Goal: Task Accomplishment & Management: Manage account settings

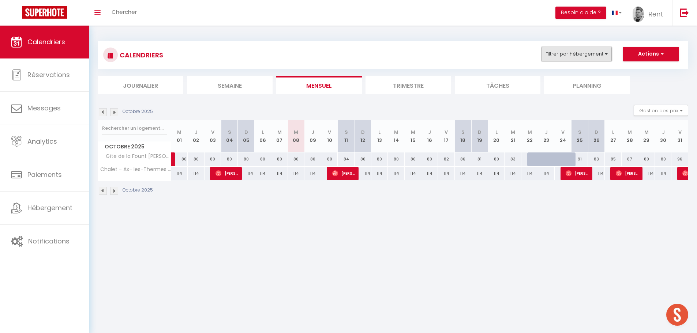
click at [584, 50] on button "Filtrer par hébergement" at bounding box center [576, 54] width 70 height 15
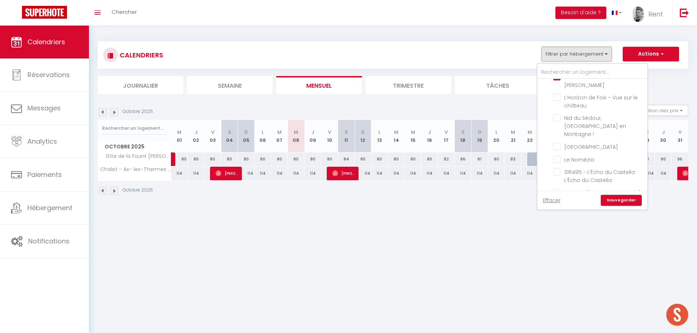
scroll to position [439, 0]
click at [556, 119] on input "Le Nomézia" at bounding box center [598, 122] width 91 height 7
checkbox input "true"
checkbox input "false"
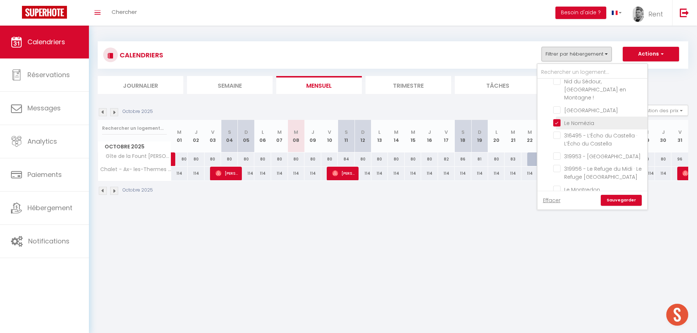
checkbox input "false"
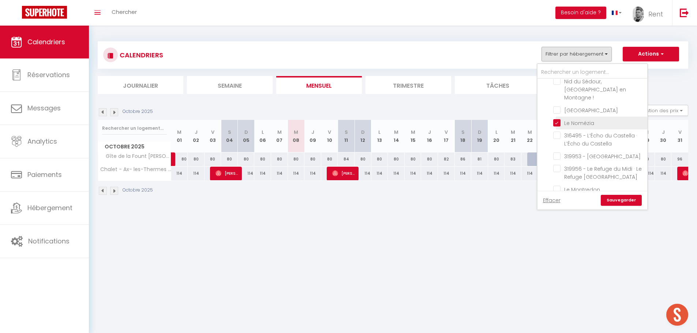
checkbox input "false"
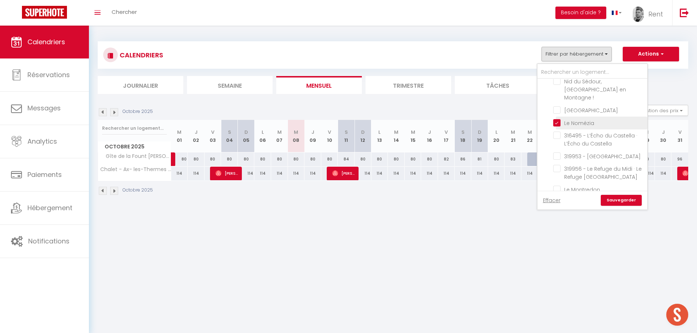
checkbox input "false"
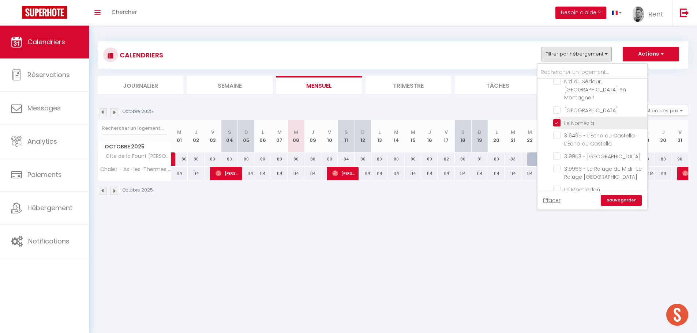
checkbox input "false"
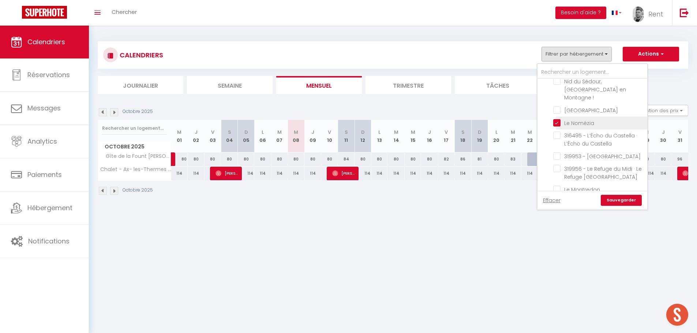
checkbox input "false"
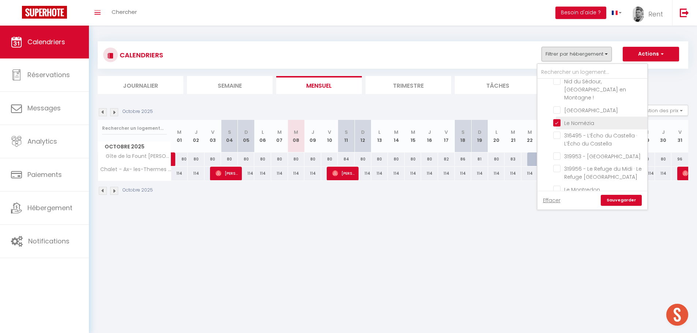
checkbox input "false"
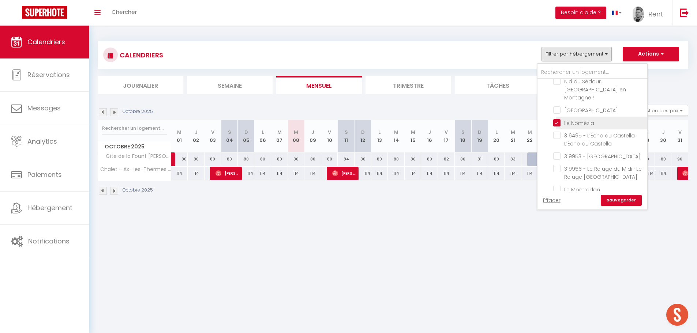
checkbox input "false"
click at [617, 202] on link "Sauvegarder" at bounding box center [621, 200] width 41 height 11
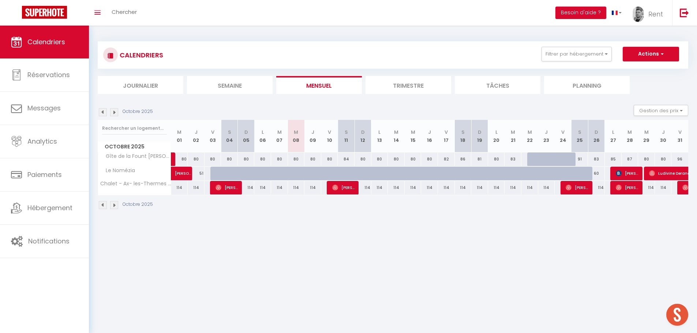
click at [116, 112] on img at bounding box center [114, 112] width 8 height 8
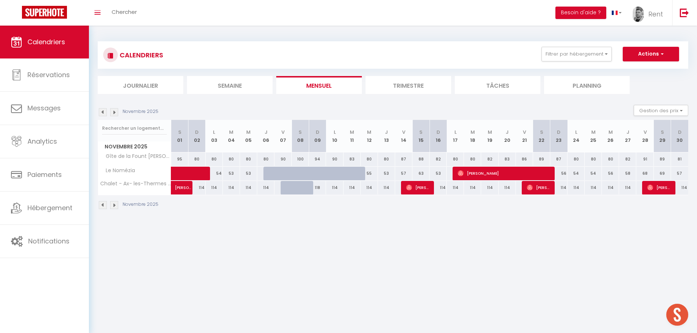
click at [385, 173] on div "53" at bounding box center [386, 174] width 17 height 14
type input "53"
type input "Jeu 13 Novembre 2025"
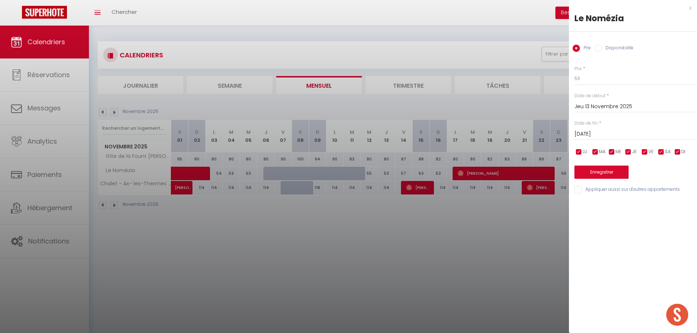
click at [594, 132] on input "[DATE]" at bounding box center [635, 134] width 123 height 10
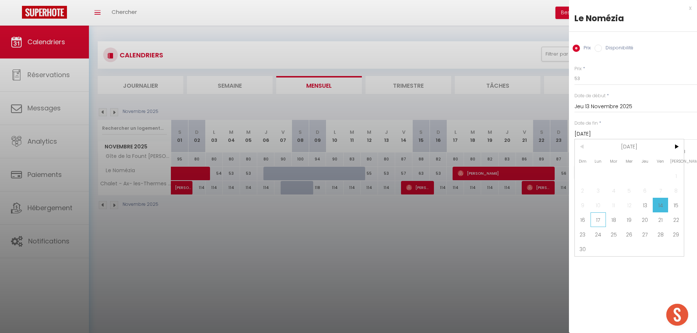
click at [598, 218] on span "17" at bounding box center [598, 220] width 16 height 15
type input "Lun 17 Novembre 2025"
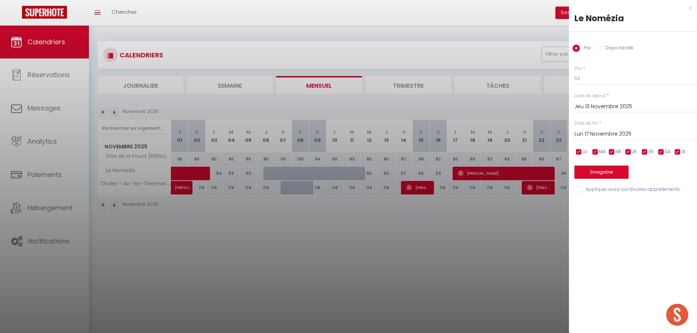
click at [601, 47] on input "Disponibilité" at bounding box center [597, 48] width 7 height 7
radio input "true"
radio input "false"
click at [593, 83] on select "Disponible Indisponible" at bounding box center [635, 79] width 123 height 14
select select "0"
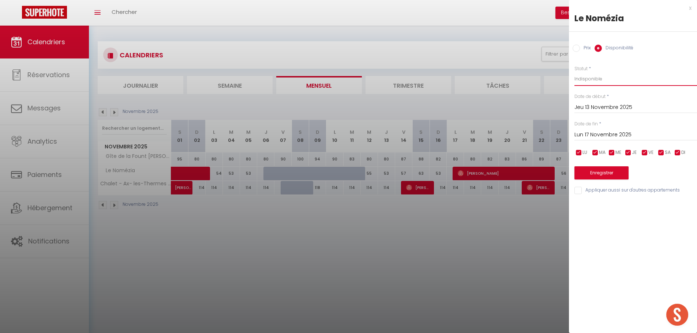
click at [574, 72] on select "Disponible Indisponible" at bounding box center [635, 79] width 123 height 14
click at [598, 168] on button "Enregistrer" at bounding box center [601, 172] width 54 height 13
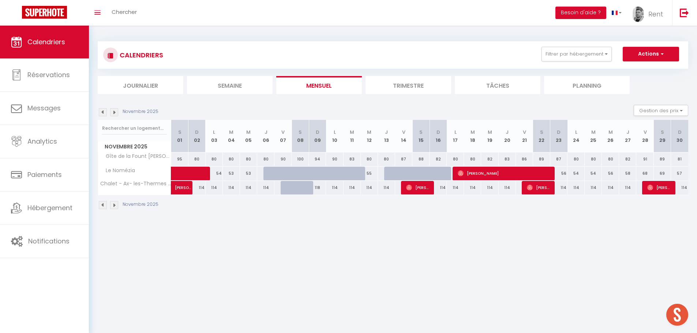
click at [116, 114] on img at bounding box center [114, 112] width 8 height 8
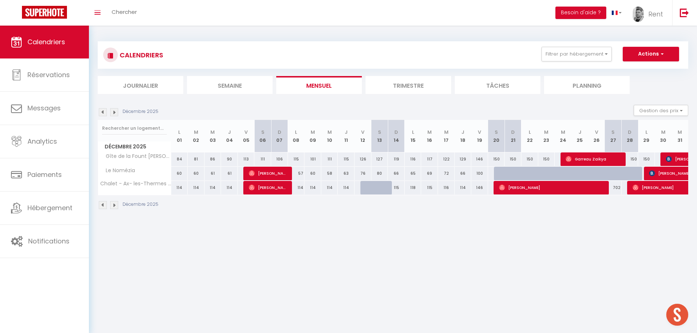
click at [493, 176] on div "130" at bounding box center [496, 174] width 17 height 14
select select "1"
type input "[DATE]"
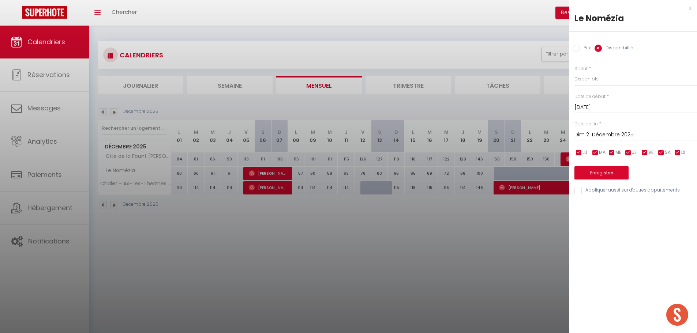
click at [591, 130] on input "Dim 21 Décembre 2025" at bounding box center [635, 135] width 123 height 10
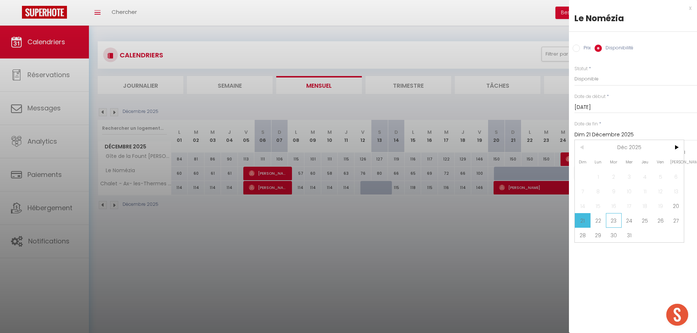
click at [612, 223] on span "23" at bounding box center [614, 220] width 16 height 15
type input "[DATE]"
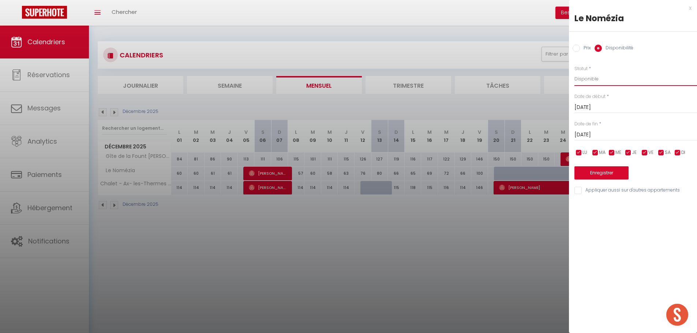
click at [594, 80] on select "Disponible Indisponible" at bounding box center [635, 79] width 123 height 14
select select "0"
click at [574, 72] on select "Disponible Indisponible" at bounding box center [635, 79] width 123 height 14
click at [607, 181] on div "Prix * 130 Statut * Disponible Indisponible Date de début * [DATE] < [DATE] > D…" at bounding box center [633, 125] width 128 height 139
click at [607, 176] on button "Enregistrer" at bounding box center [601, 172] width 54 height 13
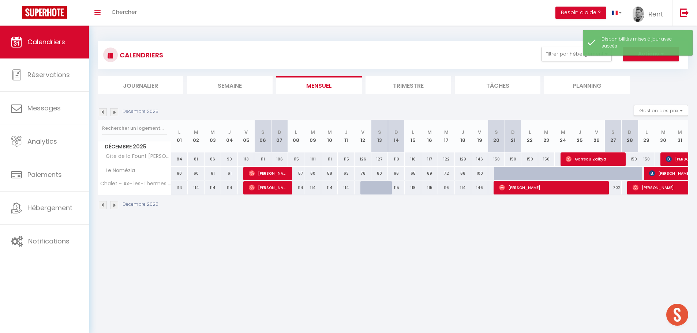
click at [497, 173] on div at bounding box center [502, 174] width 17 height 14
select select "1"
type input "[DATE]"
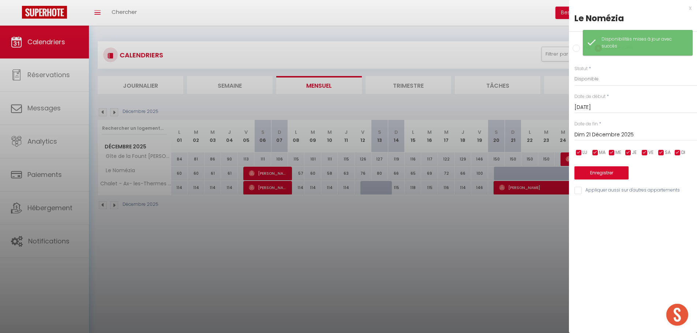
click at [600, 132] on input "Dim 21 Décembre 2025" at bounding box center [635, 135] width 123 height 10
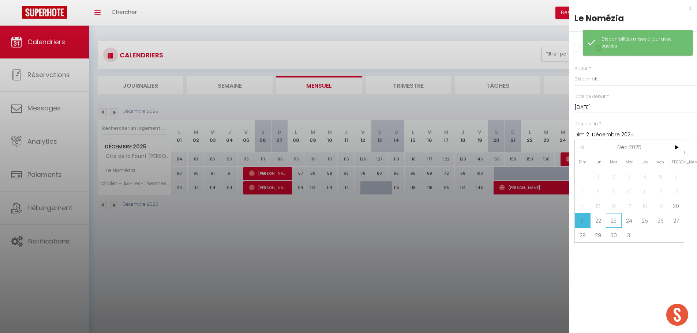
click at [614, 220] on span "23" at bounding box center [614, 220] width 16 height 15
type input "[DATE]"
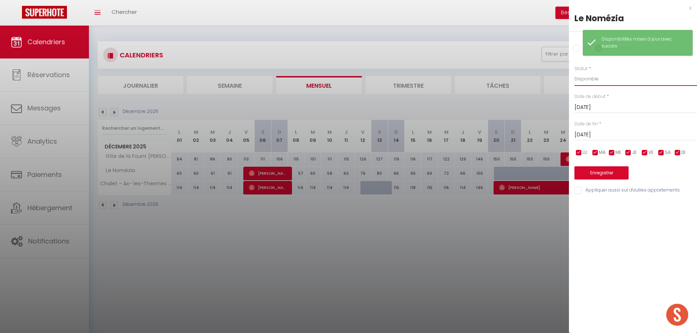
click at [598, 78] on select "Disponible Indisponible" at bounding box center [635, 79] width 123 height 14
click at [598, 173] on button "Enregistrer" at bounding box center [601, 172] width 54 height 13
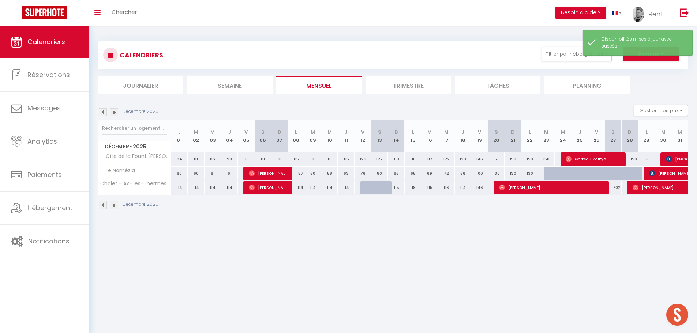
click at [548, 174] on div at bounding box center [552, 174] width 17 height 14
select select "1"
type input "[DATE]"
click at [0, 0] on div at bounding box center [0, 0] width 0 height 0
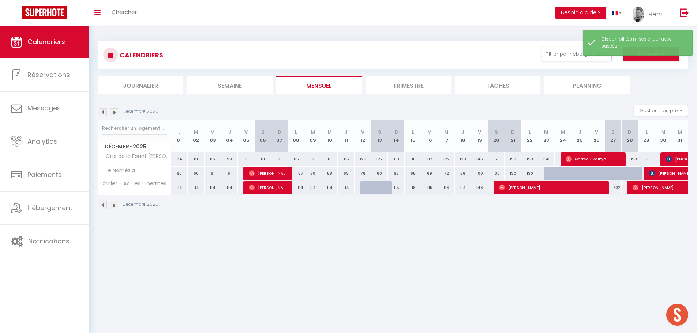
select select
click at [544, 170] on div at bounding box center [552, 174] width 17 height 14
select select "1"
type input "[DATE]"
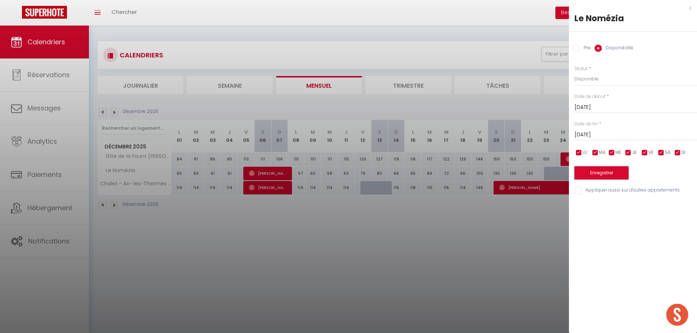
click at [597, 169] on button "Enregistrer" at bounding box center [601, 172] width 54 height 13
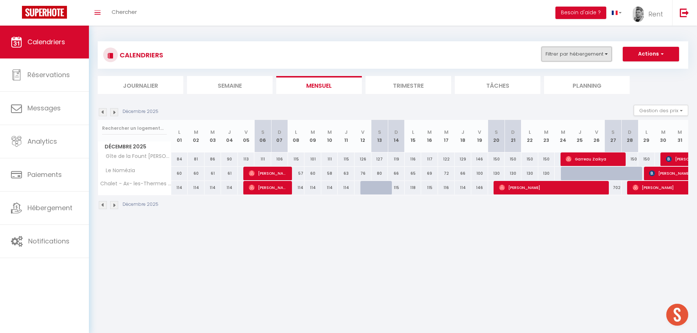
click at [562, 59] on button "Filtrer par hébergement" at bounding box center [576, 54] width 70 height 15
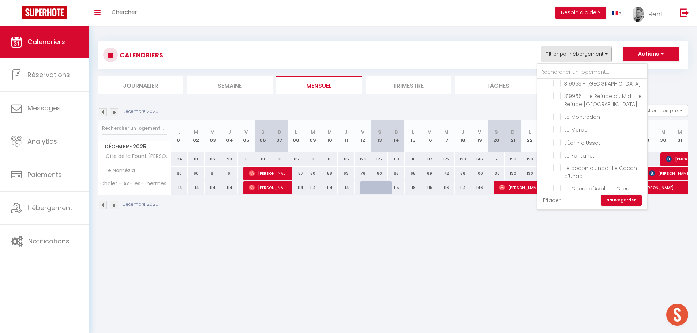
scroll to position [512, 0]
click at [556, 112] on input "Le Montredon" at bounding box center [598, 115] width 91 height 7
checkbox input "true"
checkbox input "false"
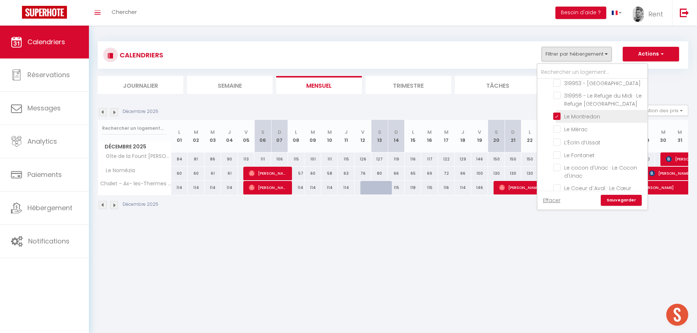
checkbox input "false"
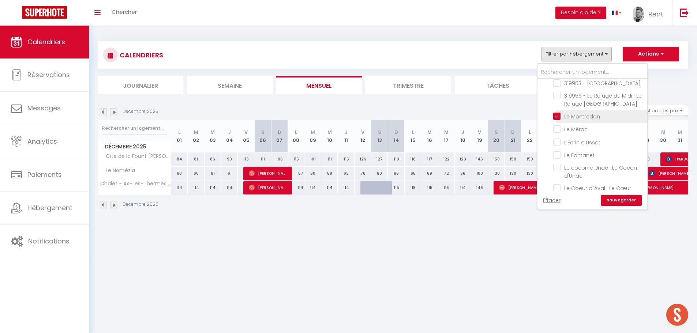
checkbox input "false"
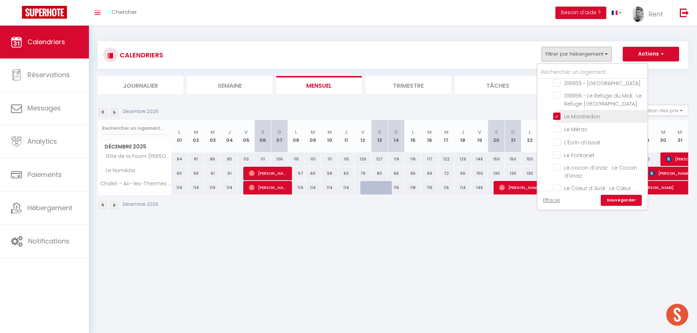
checkbox input "false"
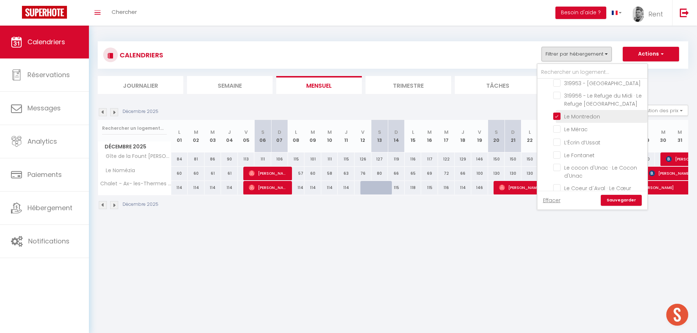
checkbox input "false"
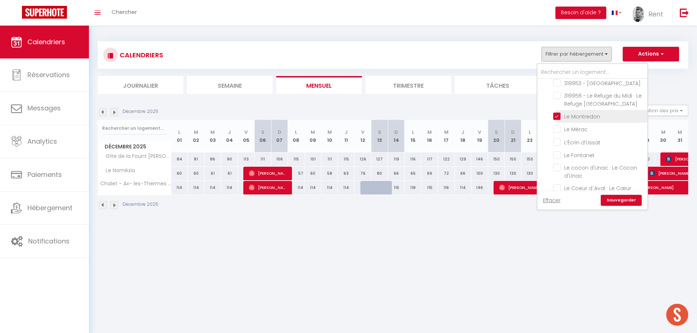
checkbox input "false"
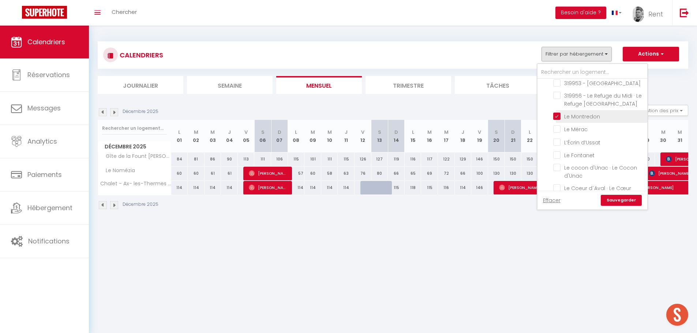
checkbox input "false"
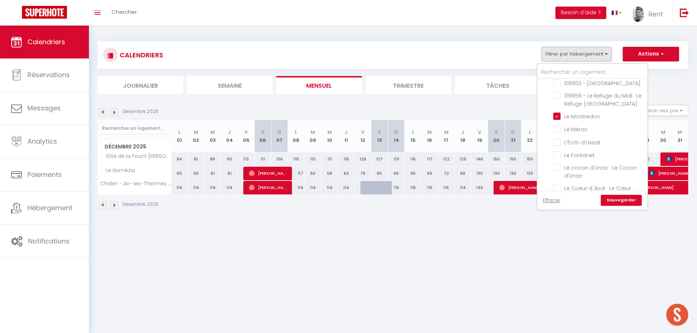
click at [611, 198] on link "Sauvegarder" at bounding box center [621, 200] width 41 height 11
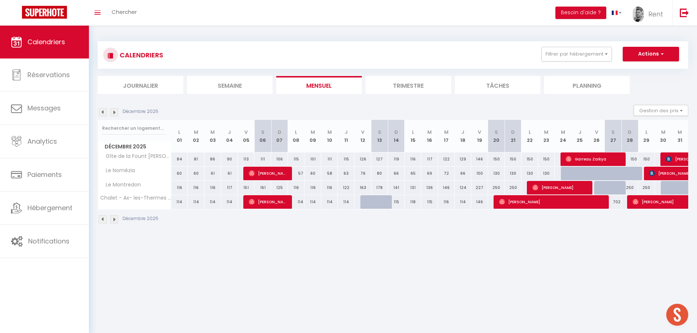
click at [115, 114] on img at bounding box center [114, 112] width 8 height 8
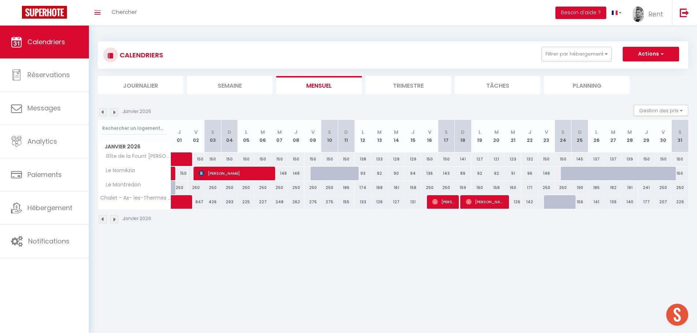
click at [115, 113] on img at bounding box center [114, 112] width 8 height 8
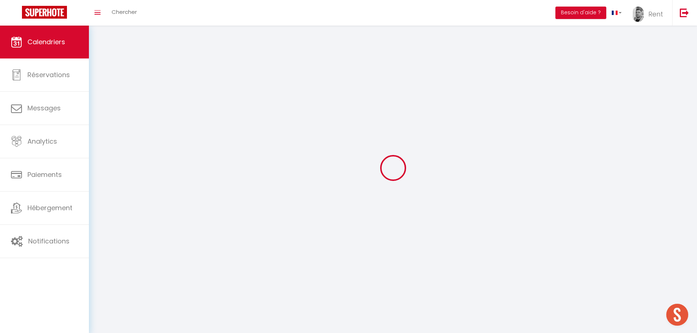
click at [115, 113] on div at bounding box center [393, 167] width 590 height 267
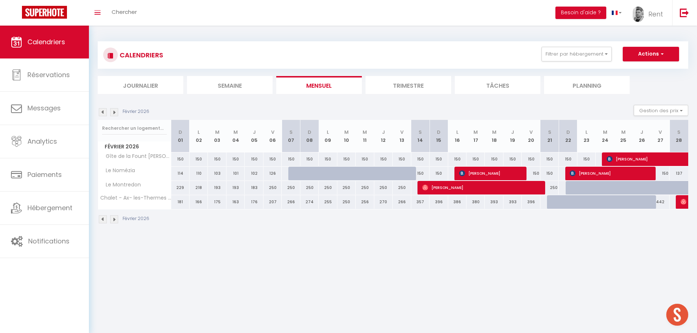
click at [115, 113] on img at bounding box center [114, 112] width 8 height 8
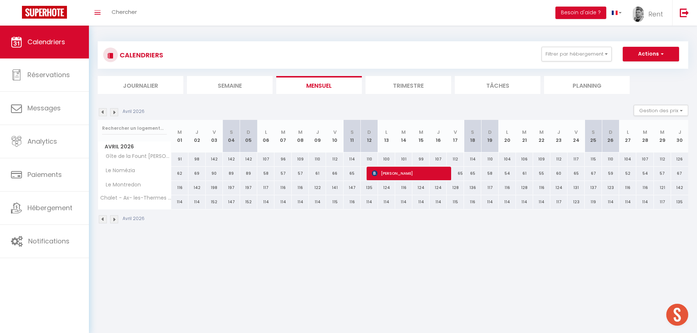
click at [115, 113] on img at bounding box center [114, 112] width 8 height 8
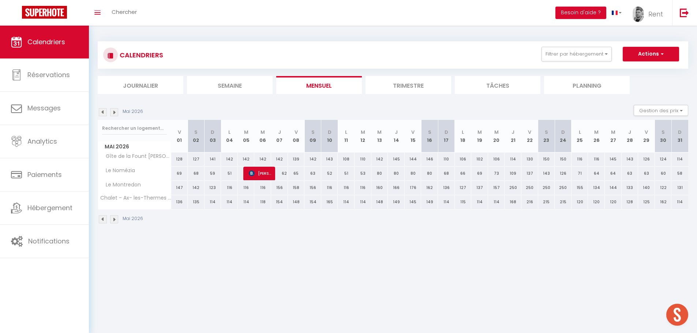
click at [115, 113] on img at bounding box center [114, 112] width 8 height 8
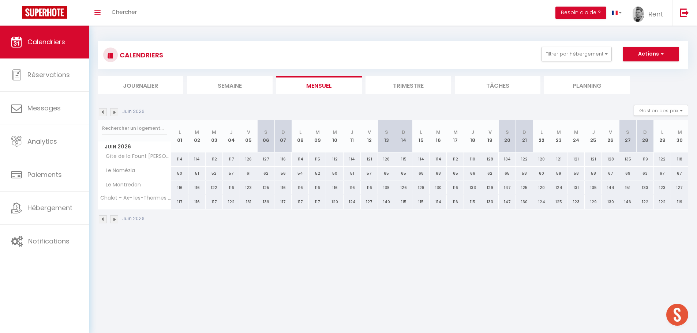
click at [115, 113] on img at bounding box center [114, 112] width 8 height 8
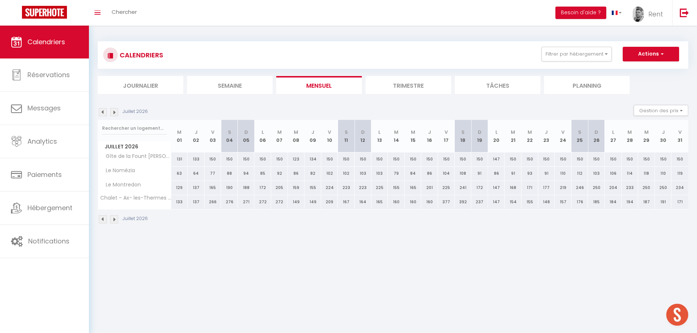
click at [115, 113] on img at bounding box center [114, 112] width 8 height 8
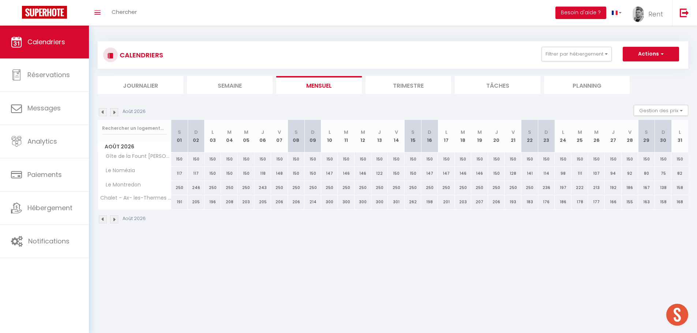
click at [181, 190] on div "250" at bounding box center [179, 188] width 17 height 14
select select "1"
type input "[DATE]"
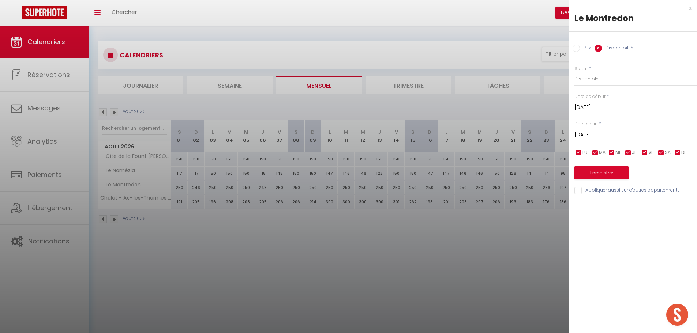
click at [578, 131] on input "[DATE]" at bounding box center [635, 135] width 123 height 10
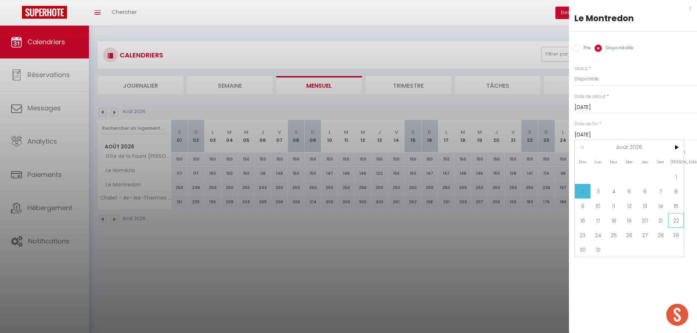
click at [676, 220] on span "22" at bounding box center [676, 220] width 16 height 15
type input "[DATE]"
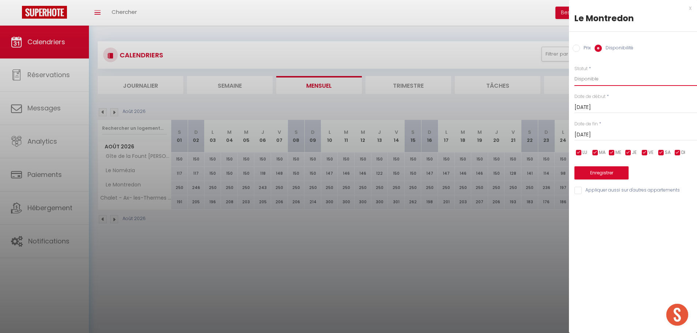
drag, startPoint x: 595, startPoint y: 78, endPoint x: 595, endPoint y: 81, distance: 3.7
click at [595, 78] on select "Disponible Indisponible" at bounding box center [635, 79] width 123 height 14
select select "0"
click at [574, 72] on select "Disponible Indisponible" at bounding box center [635, 79] width 123 height 14
click at [608, 173] on button "Enregistrer" at bounding box center [601, 172] width 54 height 13
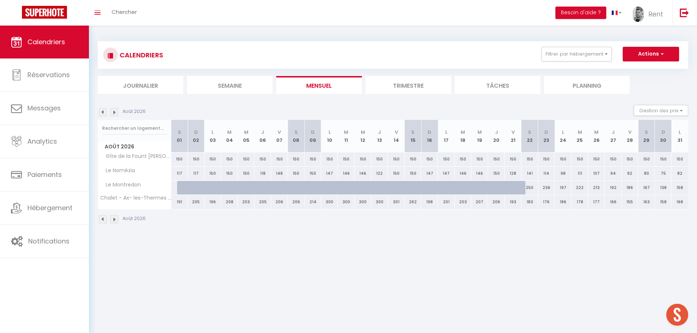
click at [101, 110] on img at bounding box center [103, 112] width 8 height 8
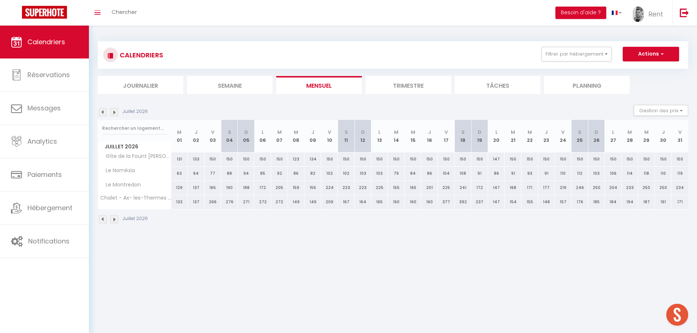
click at [101, 110] on img at bounding box center [103, 112] width 8 height 8
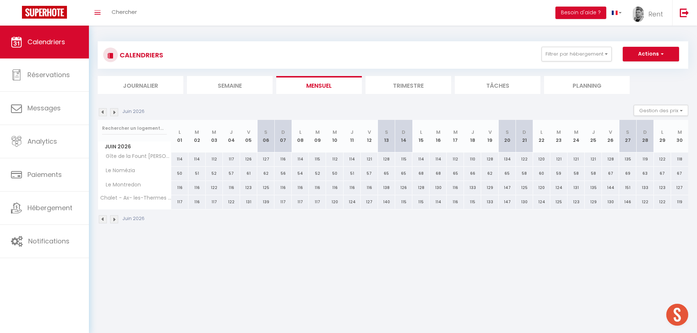
click at [101, 110] on img at bounding box center [103, 112] width 8 height 8
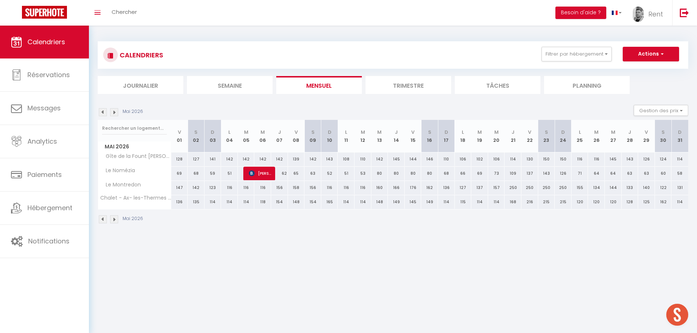
click at [101, 110] on img at bounding box center [103, 112] width 8 height 8
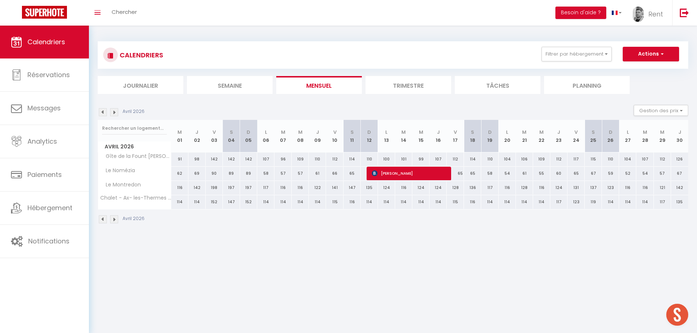
click at [101, 110] on img at bounding box center [103, 112] width 8 height 8
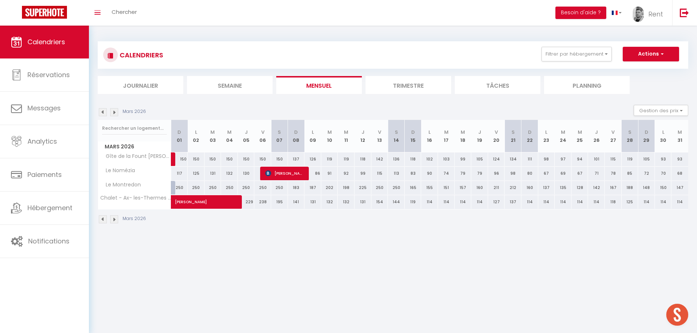
click at [101, 110] on img at bounding box center [103, 112] width 8 height 8
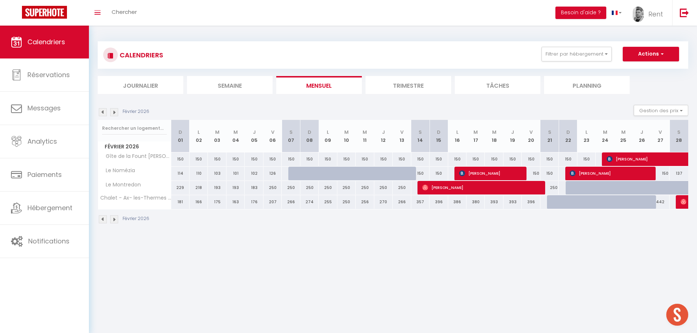
click at [101, 110] on img at bounding box center [103, 112] width 8 height 8
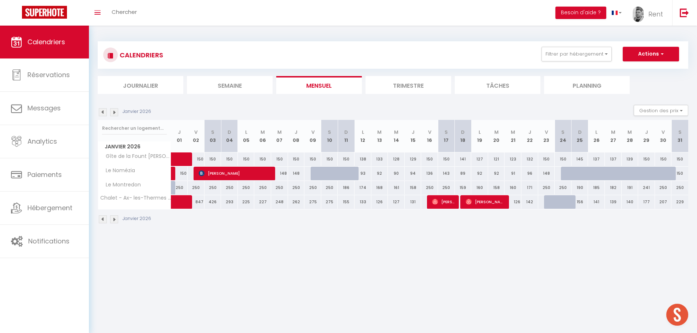
click at [101, 110] on img at bounding box center [103, 112] width 8 height 8
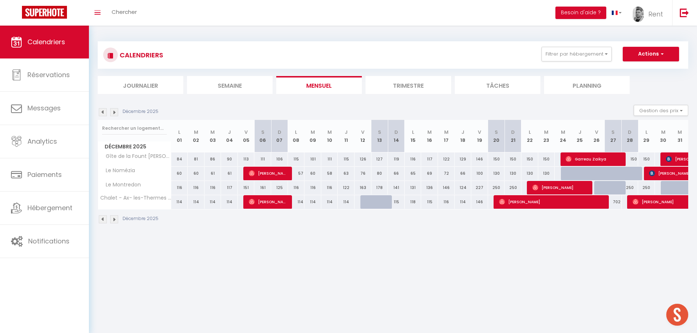
click at [101, 110] on img at bounding box center [103, 112] width 8 height 8
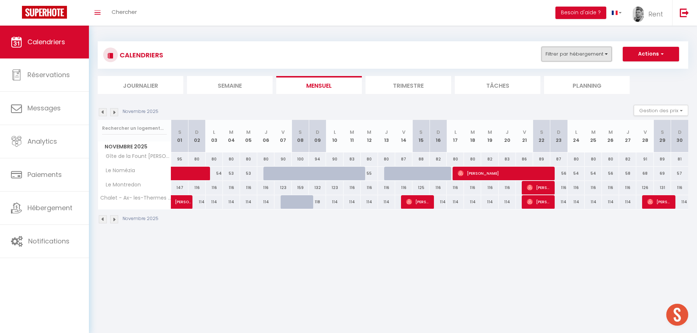
click at [561, 51] on button "Filtrer par hébergement" at bounding box center [576, 54] width 70 height 15
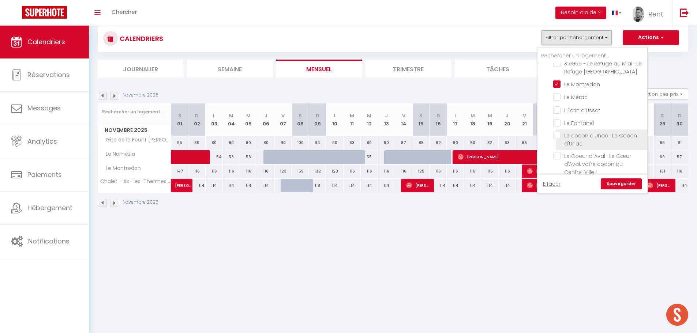
scroll to position [26, 0]
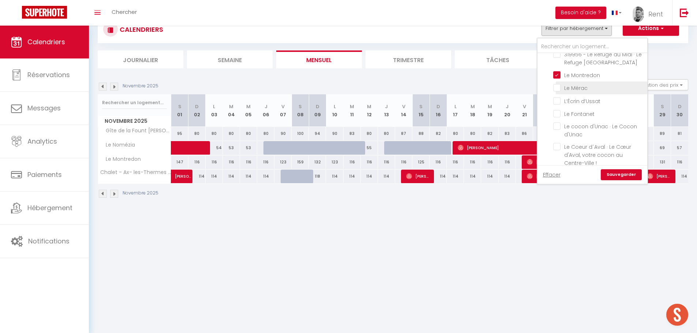
click at [556, 84] on input "Le Mérac" at bounding box center [598, 87] width 91 height 7
checkbox input "true"
checkbox input "false"
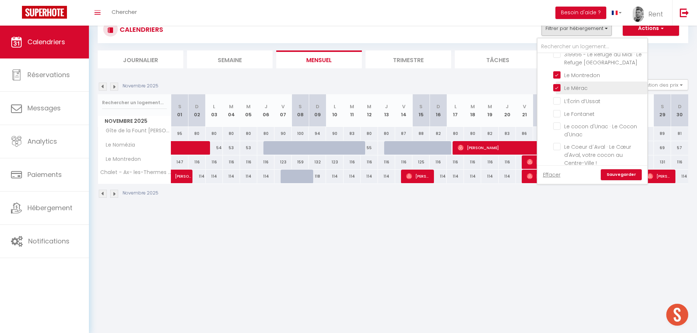
checkbox input "false"
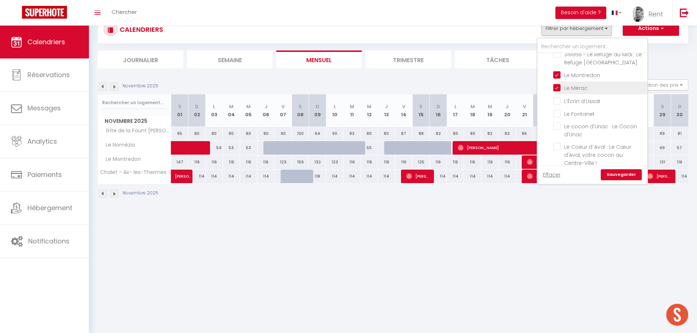
checkbox input "false"
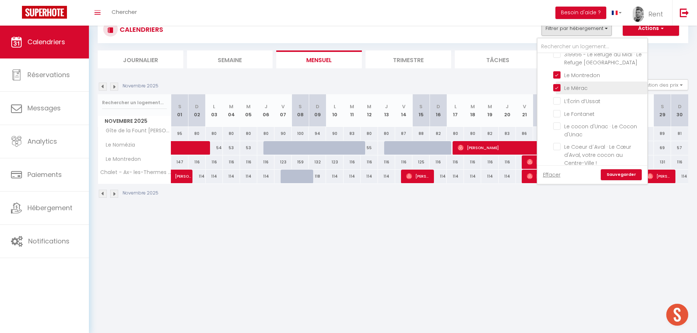
checkbox input "false"
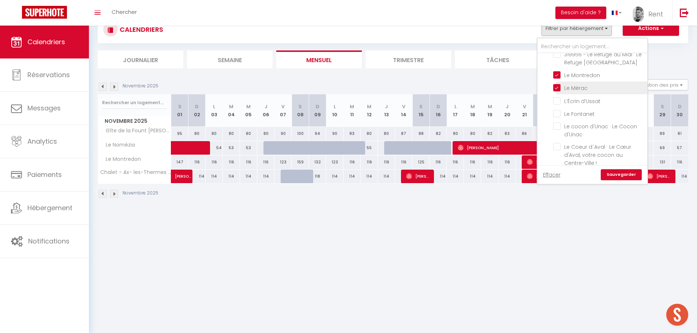
checkbox input "false"
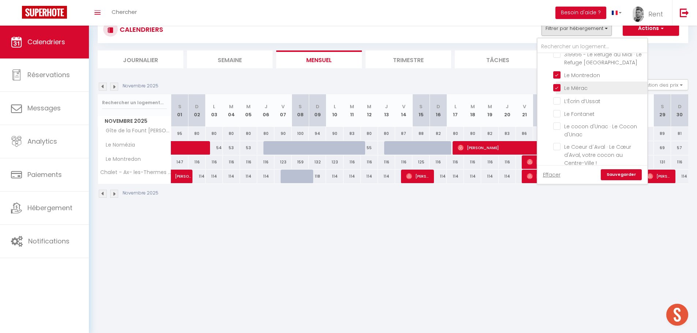
checkbox input "false"
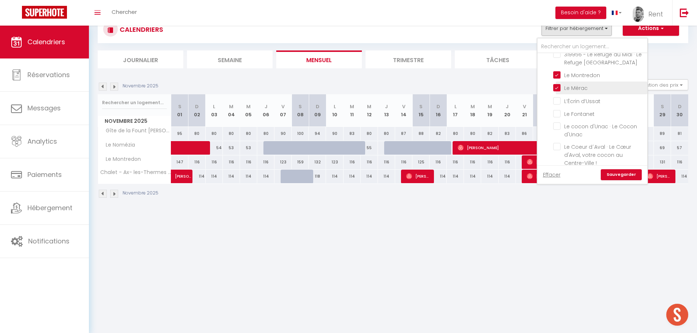
checkbox input "false"
click at [623, 175] on link "Sauvegarder" at bounding box center [621, 174] width 41 height 11
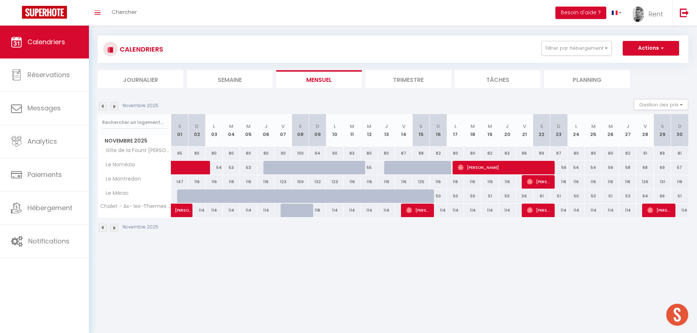
scroll to position [0, 0]
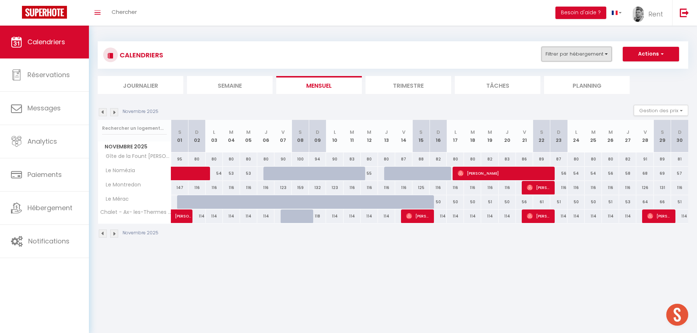
click at [556, 50] on button "Filtrer par hébergement" at bounding box center [576, 54] width 70 height 15
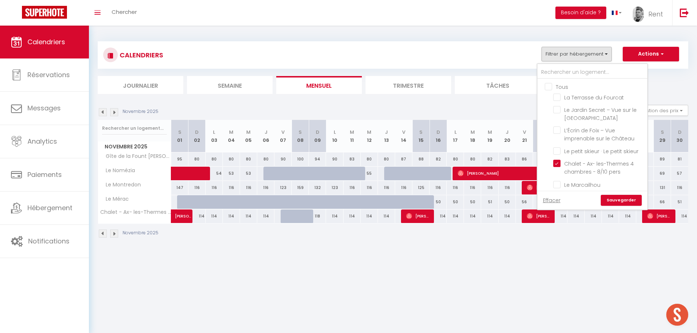
click at [547, 85] on input "Tous" at bounding box center [600, 86] width 110 height 7
checkbox input "true"
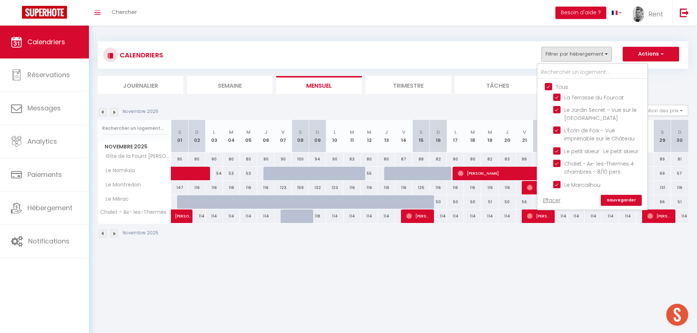
checkbox input "true"
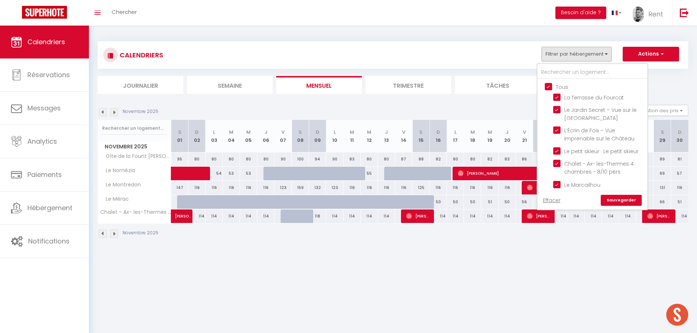
checkbox input "true"
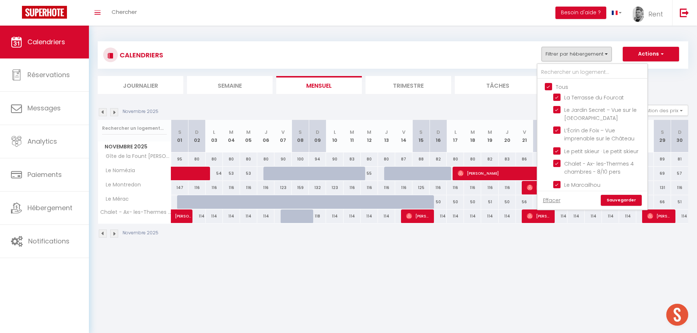
checkbox input "true"
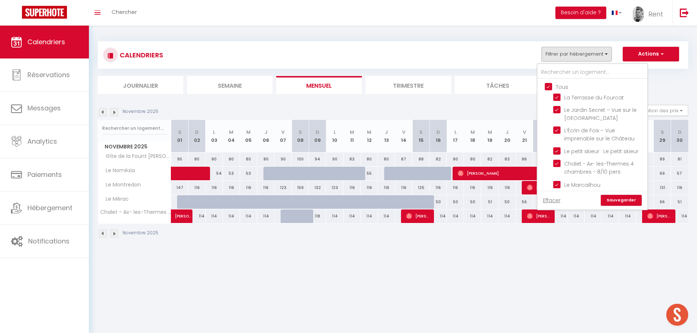
checkbox input "true"
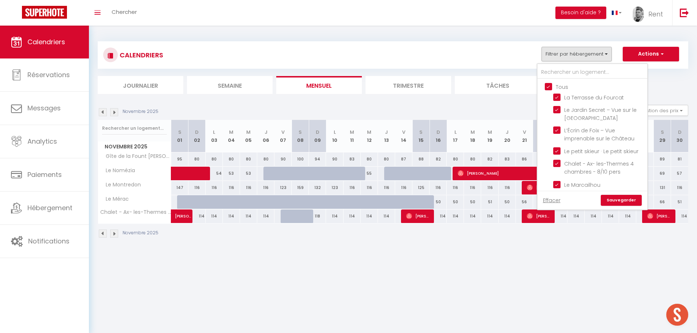
checkbox input "true"
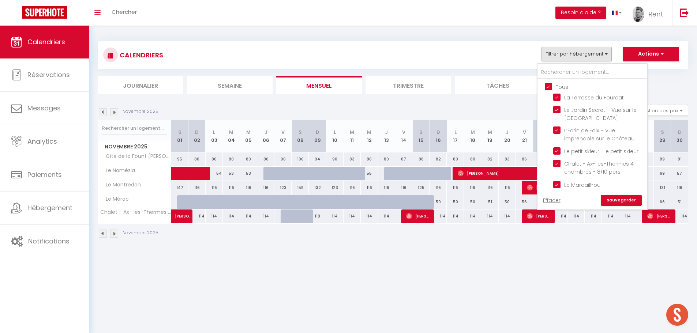
checkbox input "true"
click at [621, 198] on link "Sauvegarder" at bounding box center [621, 200] width 41 height 11
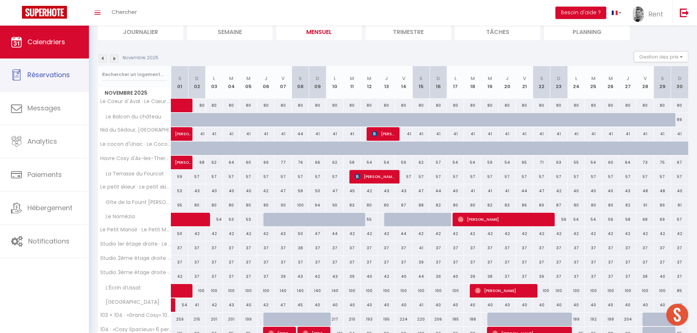
scroll to position [37, 0]
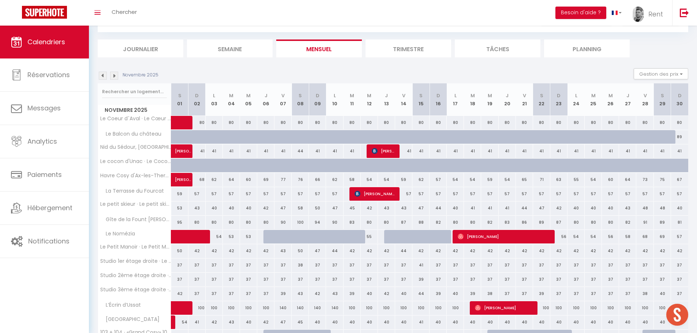
click at [101, 75] on img at bounding box center [103, 76] width 8 height 8
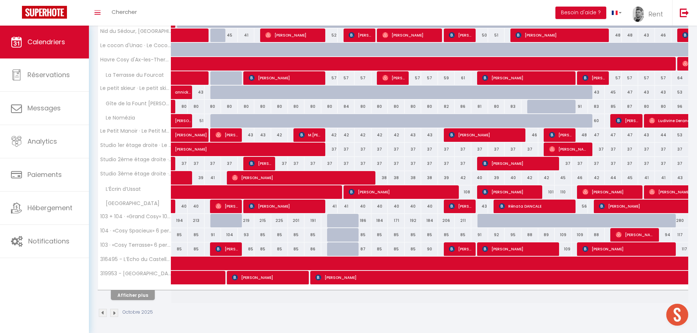
scroll to position [153, 0]
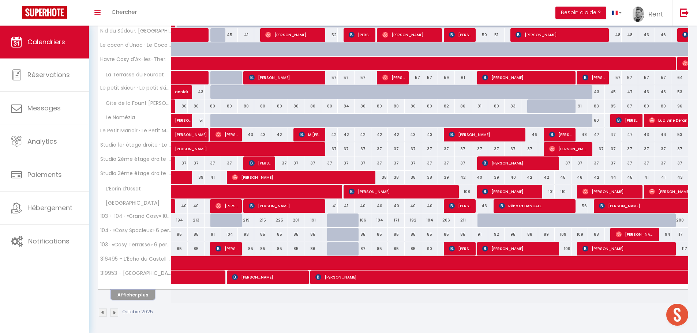
click at [134, 293] on button "Afficher plus" at bounding box center [133, 295] width 44 height 10
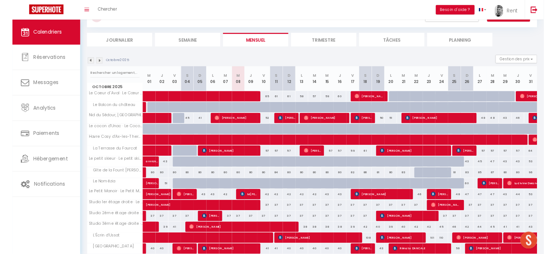
scroll to position [0, 0]
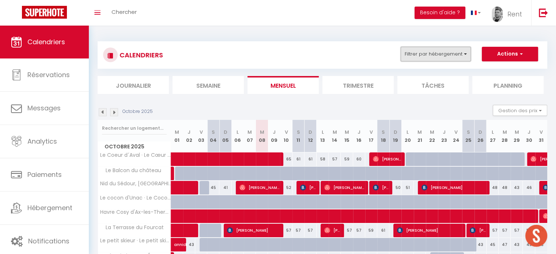
click at [454, 55] on button "Filtrer par hébergement" at bounding box center [436, 54] width 70 height 15
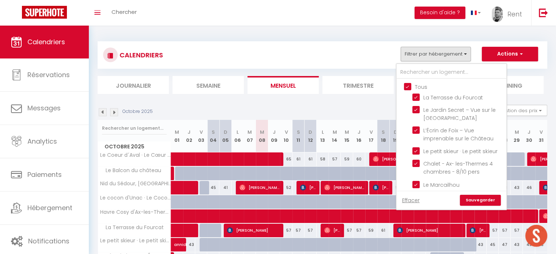
click at [412, 85] on input "Tous" at bounding box center [459, 86] width 110 height 7
checkbox input "false"
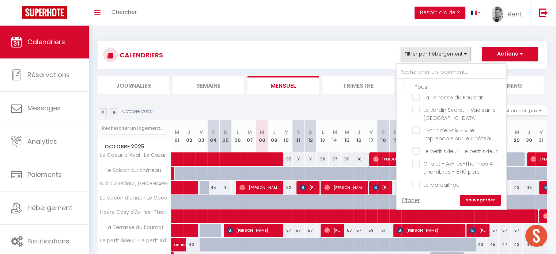
checkbox input "false"
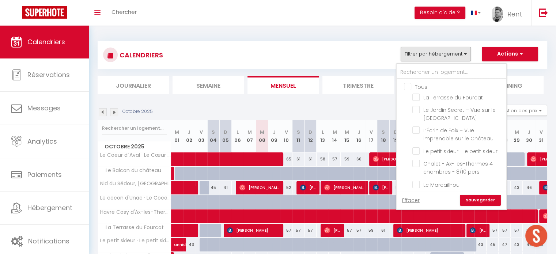
checkbox input "false"
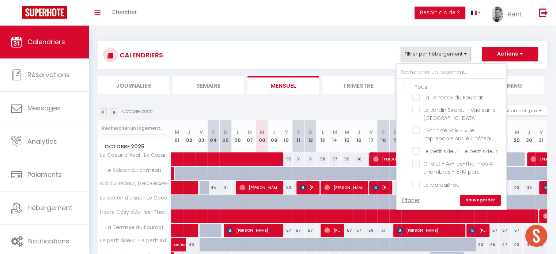
checkbox input "false"
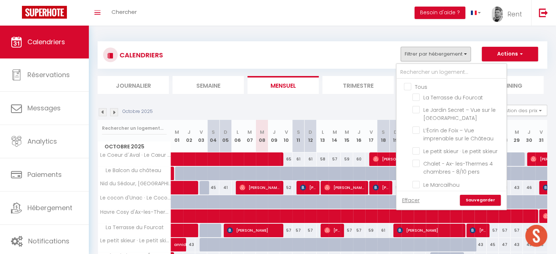
checkbox input "false"
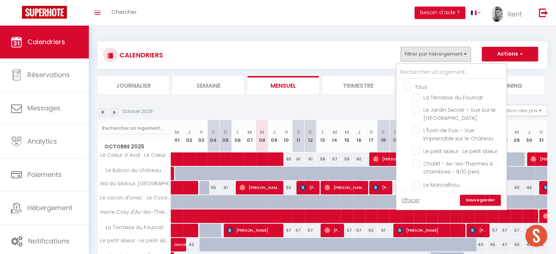
checkbox input "false"
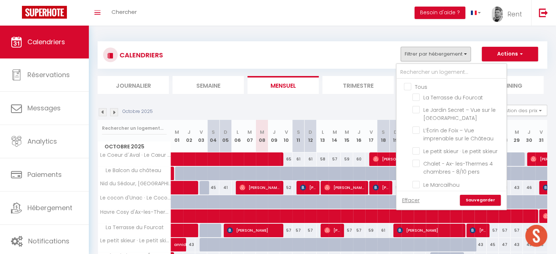
checkbox input "false"
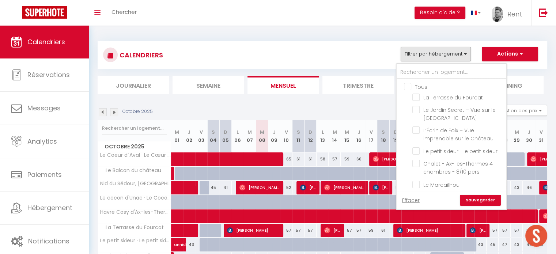
checkbox input "false"
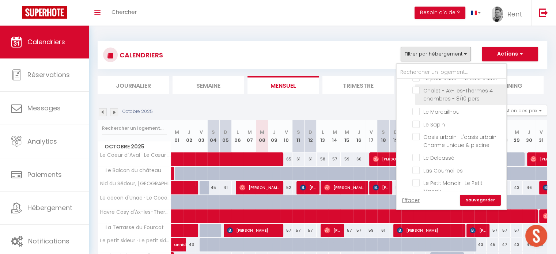
scroll to position [37, 0]
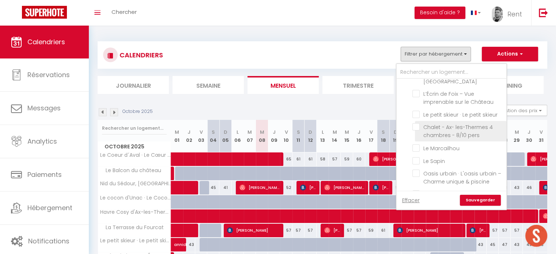
click at [418, 128] on input "Chalet - Ax- les-Thermes 4 chambres - 8/10 pers" at bounding box center [458, 126] width 91 height 7
checkbox input "true"
click at [483, 200] on link "Sauvegarder" at bounding box center [480, 200] width 41 height 11
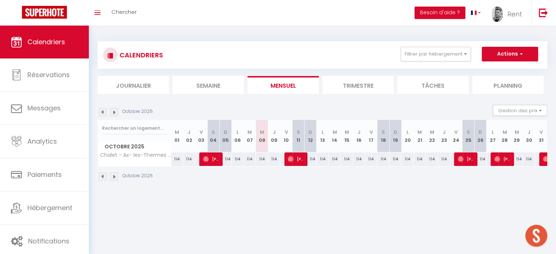
click at [116, 112] on img at bounding box center [114, 112] width 8 height 8
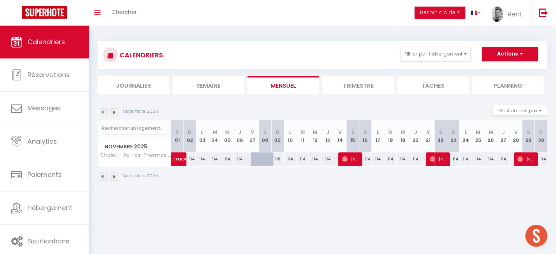
click at [116, 112] on img at bounding box center [114, 112] width 8 height 8
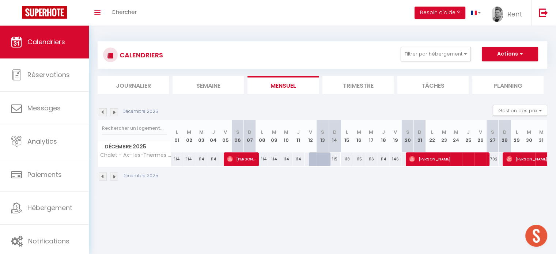
click at [116, 112] on img at bounding box center [114, 112] width 8 height 8
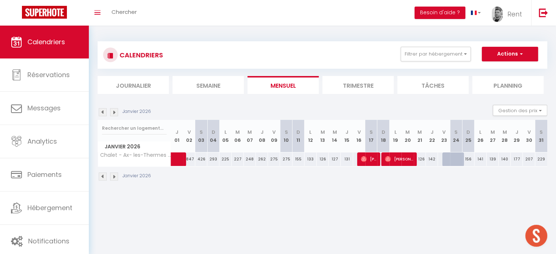
click at [272, 158] on div "275" at bounding box center [274, 160] width 12 height 14
select select "1"
type input "[DATE]"
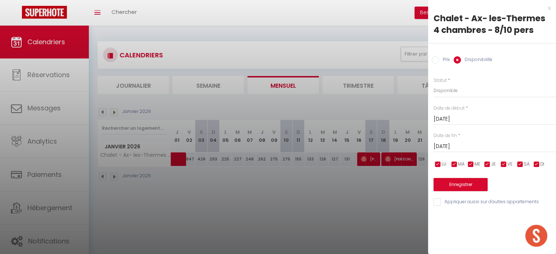
click at [461, 149] on input "[DATE]" at bounding box center [495, 147] width 123 height 10
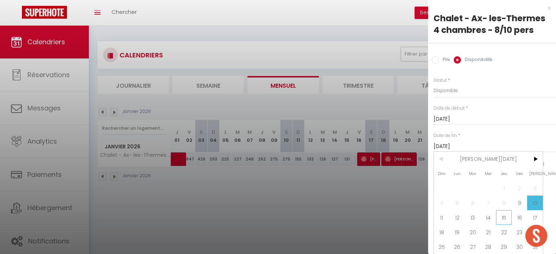
click at [503, 219] on span "15" at bounding box center [504, 217] width 16 height 15
type input "Jeu 15 Janvier 2026"
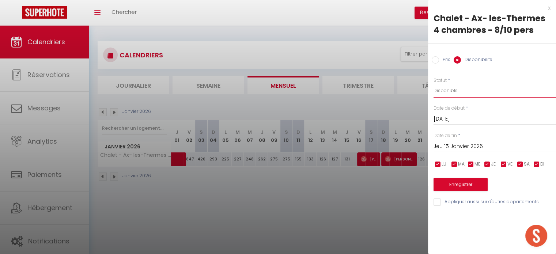
click at [442, 95] on select "Disponible Indisponible" at bounding box center [495, 91] width 123 height 14
select select "0"
click at [434, 84] on select "Disponible Indisponible" at bounding box center [495, 91] width 123 height 14
click at [464, 186] on button "Enregistrer" at bounding box center [461, 184] width 54 height 13
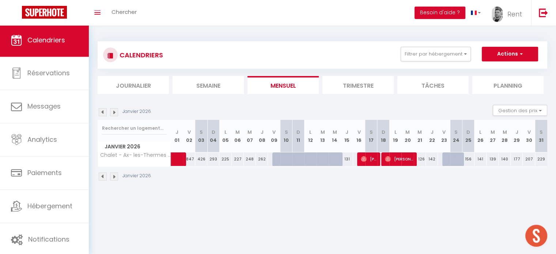
click at [119, 112] on div "Janvier 2026" at bounding box center [126, 112] width 56 height 8
click at [112, 112] on img at bounding box center [114, 112] width 8 height 8
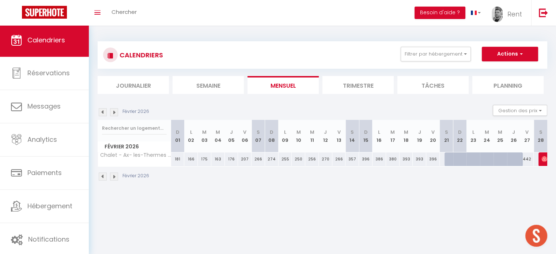
click at [112, 112] on img at bounding box center [114, 112] width 8 height 8
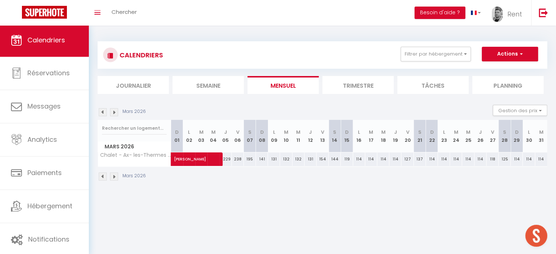
click at [322, 159] on div "154" at bounding box center [323, 160] width 12 height 14
select select "1"
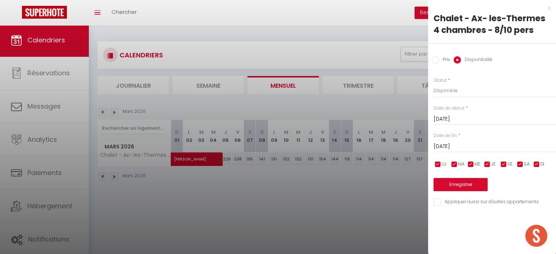
click at [449, 146] on input "[DATE]" at bounding box center [495, 147] width 123 height 10
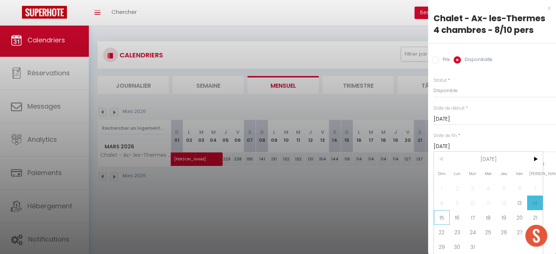
click at [444, 218] on span "15" at bounding box center [442, 217] width 16 height 15
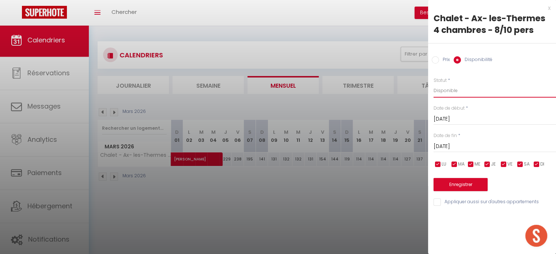
click at [463, 86] on select "Disponible Indisponible" at bounding box center [495, 91] width 123 height 14
click at [434, 84] on select "Disponible Indisponible" at bounding box center [495, 91] width 123 height 14
click at [450, 188] on button "Enregistrer" at bounding box center [461, 184] width 54 height 13
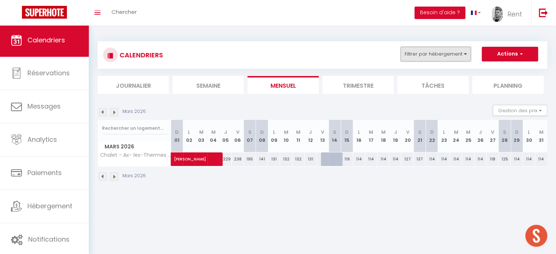
click at [443, 56] on button "Filtrer par hébergement" at bounding box center [436, 54] width 70 height 15
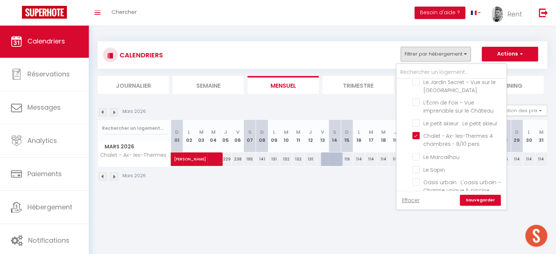
scroll to position [10, 0]
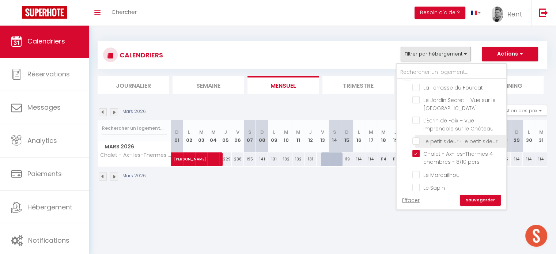
click at [416, 143] on input "Le petit skieur · Le petit skieur" at bounding box center [458, 140] width 91 height 7
click at [478, 199] on link "Sauvegarder" at bounding box center [480, 200] width 41 height 11
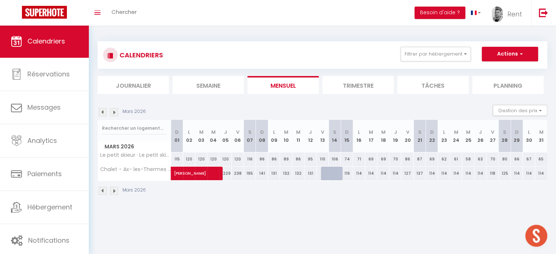
click at [104, 113] on img at bounding box center [103, 112] width 8 height 8
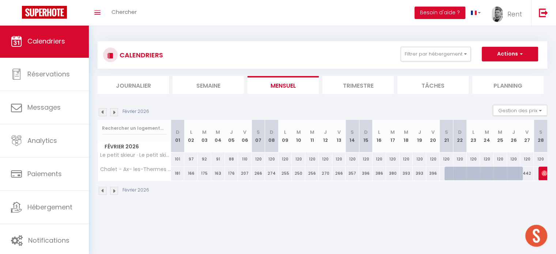
click at [104, 113] on img at bounding box center [103, 112] width 8 height 8
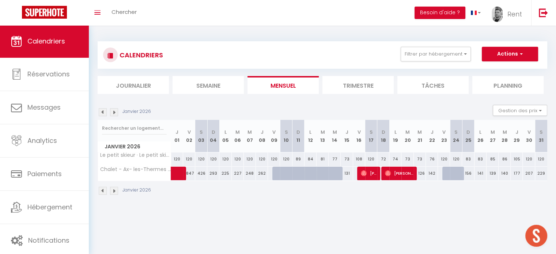
click at [102, 113] on img at bounding box center [103, 112] width 8 height 8
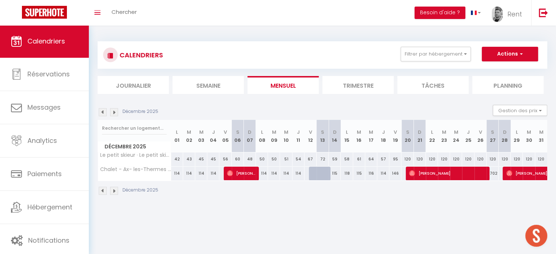
click at [102, 113] on img at bounding box center [103, 112] width 8 height 8
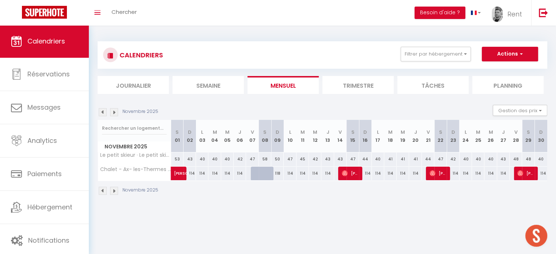
click at [102, 113] on img at bounding box center [103, 112] width 8 height 8
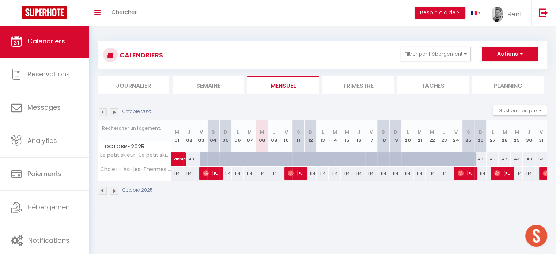
click at [265, 156] on div at bounding box center [262, 160] width 12 height 14
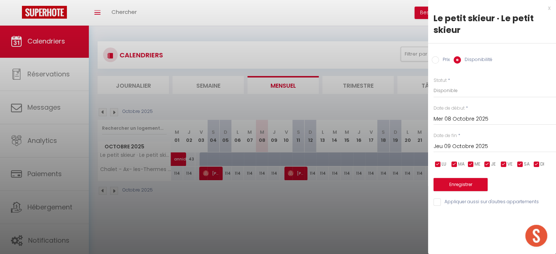
click at [471, 144] on input "Jeu 09 Octobre 2025" at bounding box center [495, 147] width 123 height 10
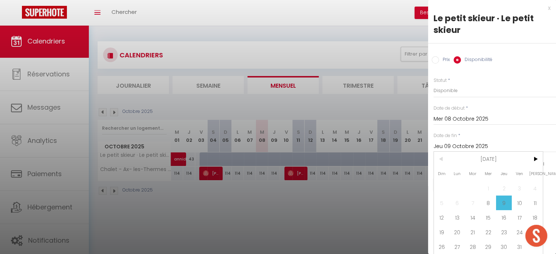
click at [541, 8] on div "x" at bounding box center [489, 8] width 123 height 9
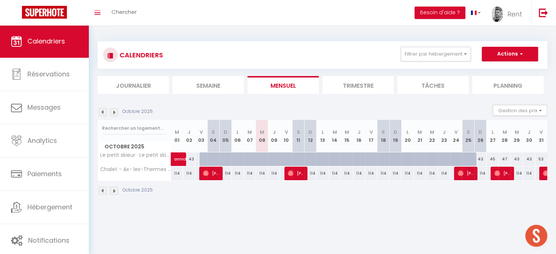
click at [277, 157] on div at bounding box center [278, 164] width 12 height 14
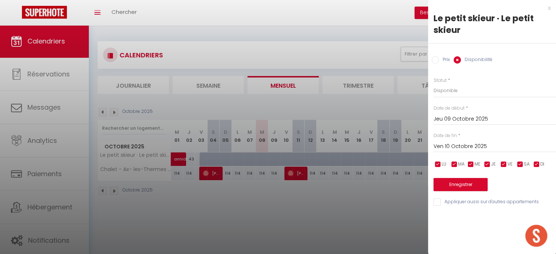
click at [468, 146] on input "Ven 10 Octobre 2025" at bounding box center [495, 147] width 123 height 10
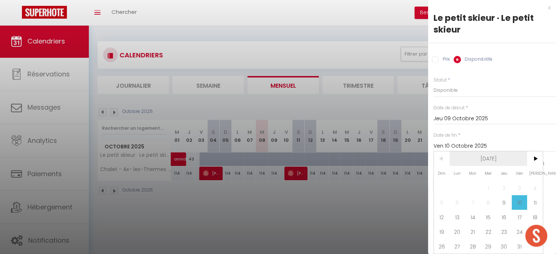
scroll to position [5, 0]
click at [439, 242] on span "26" at bounding box center [442, 246] width 16 height 15
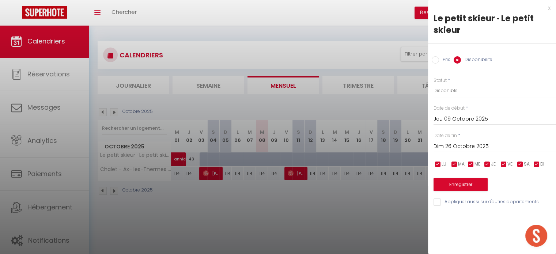
scroll to position [0, 0]
click at [459, 183] on button "Enregistrer" at bounding box center [461, 184] width 54 height 13
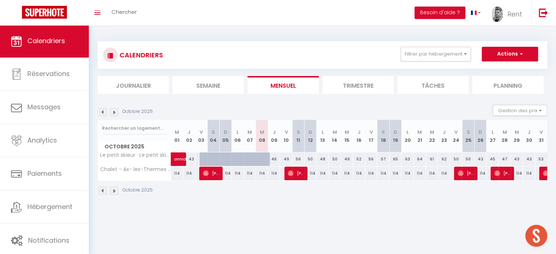
click at [322, 159] on div "48" at bounding box center [323, 160] width 12 height 14
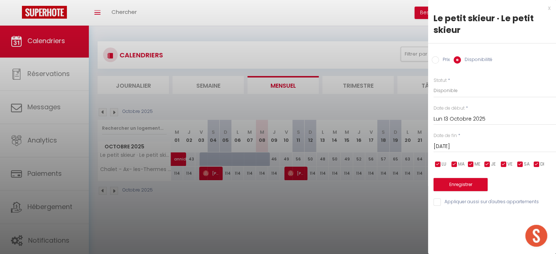
click at [278, 159] on div at bounding box center [278, 127] width 556 height 254
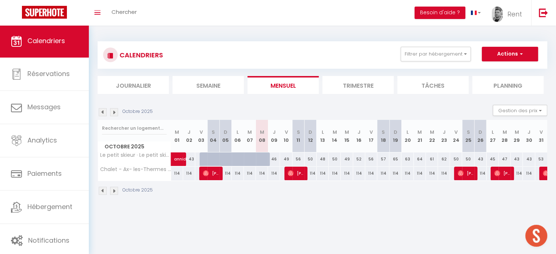
click at [272, 159] on div "46" at bounding box center [274, 160] width 12 height 14
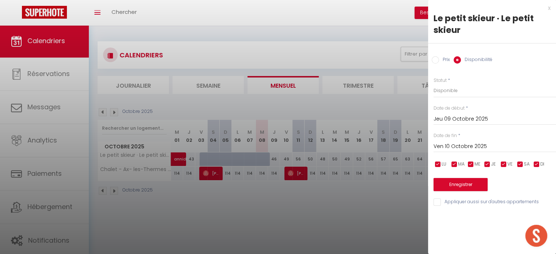
click at [456, 144] on input "Ven 10 Octobre 2025" at bounding box center [495, 147] width 123 height 10
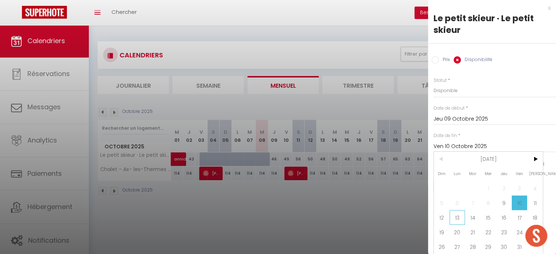
click at [455, 219] on span "13" at bounding box center [458, 217] width 16 height 15
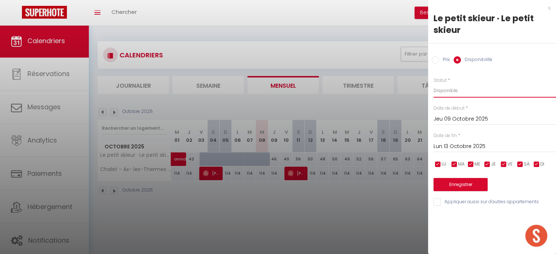
click at [454, 88] on select "Disponible Indisponible" at bounding box center [495, 91] width 123 height 14
click at [434, 84] on select "Disponible Indisponible" at bounding box center [495, 91] width 123 height 14
click at [461, 182] on button "Enregistrer" at bounding box center [461, 184] width 54 height 13
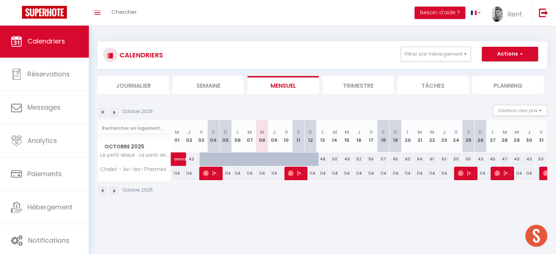
click at [116, 112] on img at bounding box center [114, 112] width 8 height 8
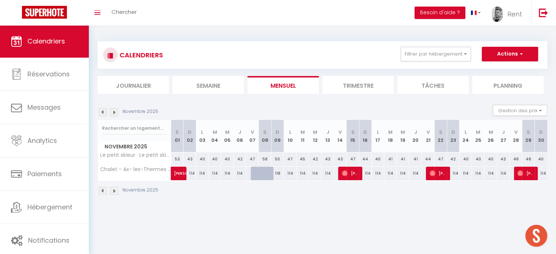
click at [105, 114] on img at bounding box center [103, 112] width 8 height 8
